Goal: Information Seeking & Learning: Check status

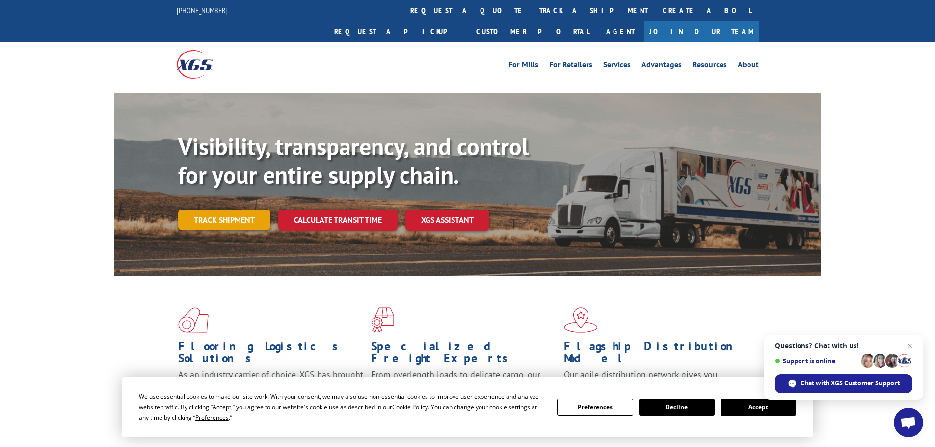
click at [244, 210] on link "Track shipment" at bounding box center [224, 220] width 92 height 21
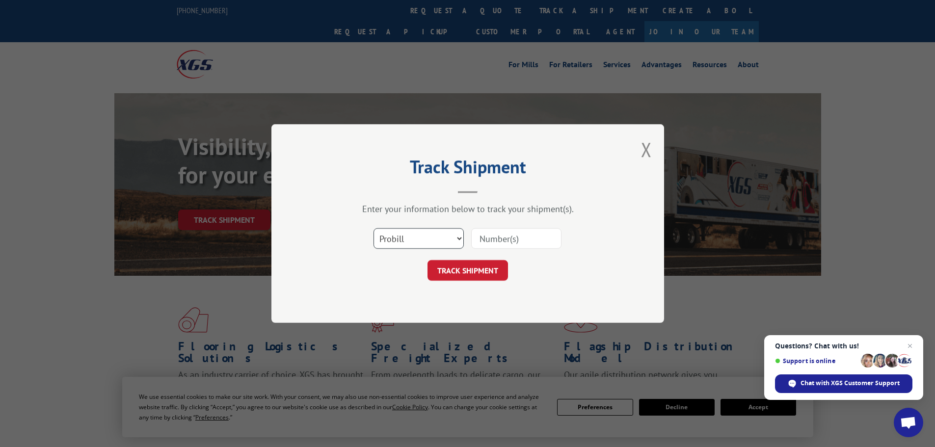
click at [402, 236] on select "Select category... Probill BOL PO" at bounding box center [418, 238] width 90 height 21
select select "po"
click at [373, 228] on select "Select category... Probill BOL PO" at bounding box center [418, 238] width 90 height 21
click at [523, 237] on input at bounding box center [516, 238] width 90 height 21
paste input "09523442"
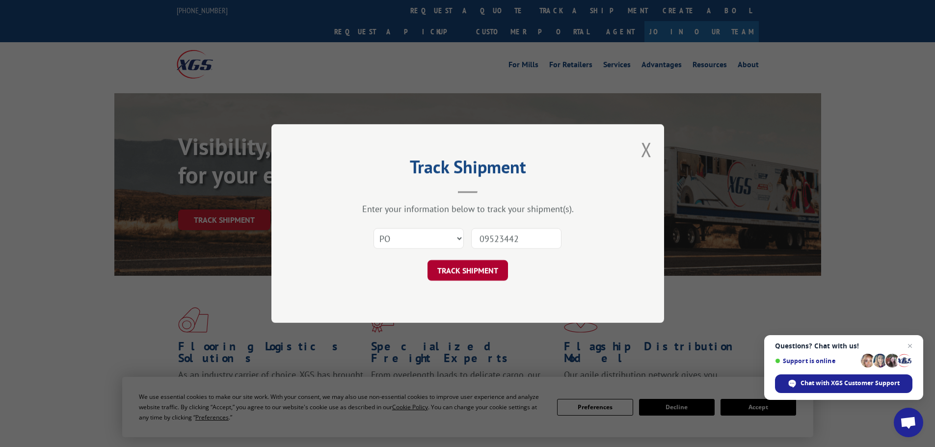
type input "09523442"
click at [448, 268] on button "TRACK SHIPMENT" at bounding box center [467, 270] width 80 height 21
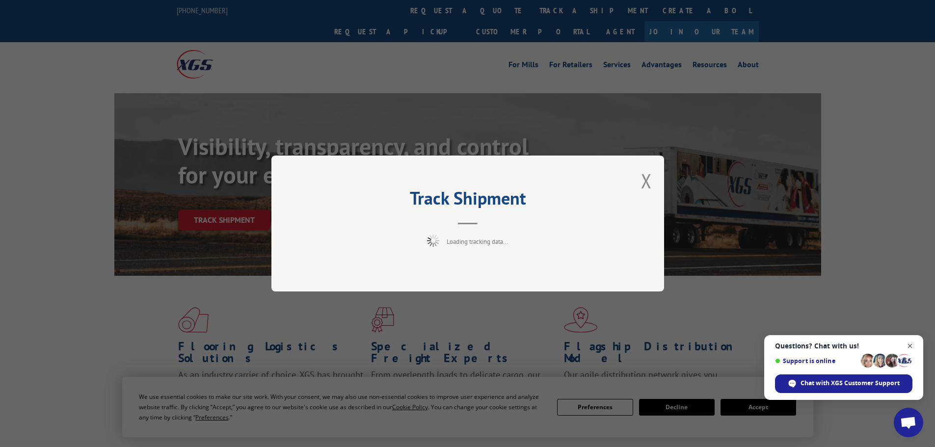
click at [912, 345] on span "Close chat" at bounding box center [910, 346] width 12 height 12
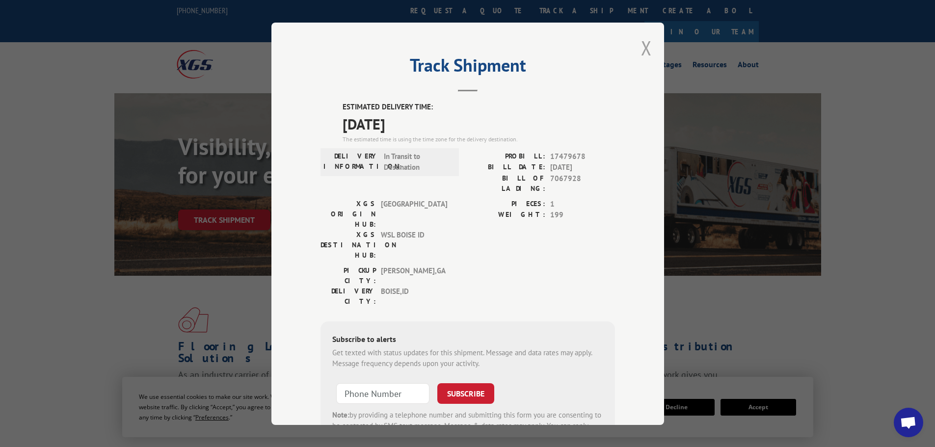
click at [644, 50] on button "Close modal" at bounding box center [646, 48] width 11 height 26
